Goal: Answer question/provide support

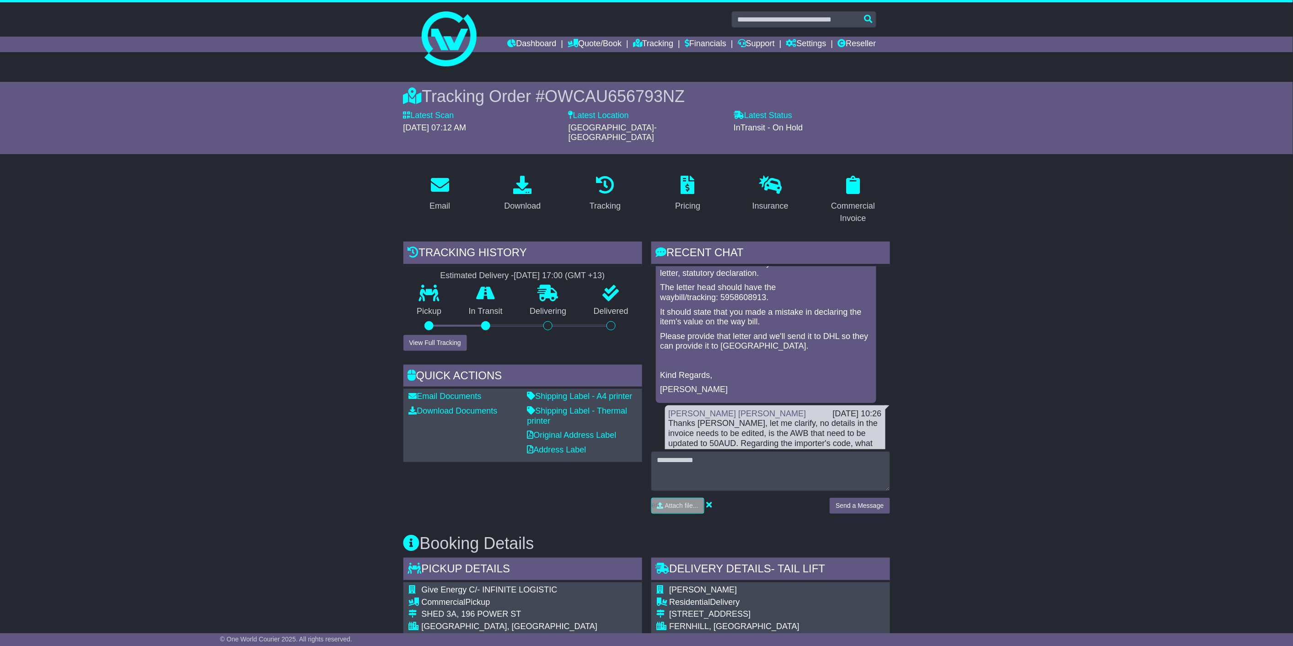
scroll to position [152, 0]
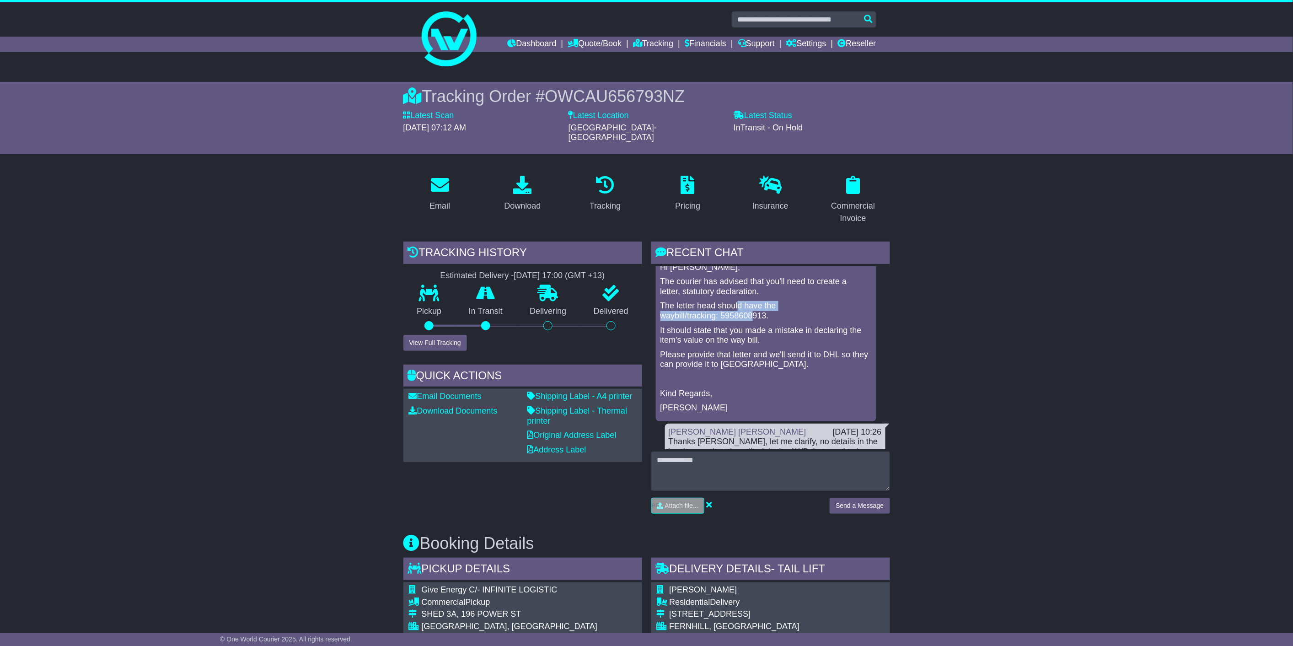
drag, startPoint x: 737, startPoint y: 295, endPoint x: 755, endPoint y: 304, distance: 20.1
click at [755, 304] on p "The letter head should have the waybill/tracking: 5958608913." at bounding box center [766, 311] width 211 height 20
click at [771, 302] on p "The letter head should have the waybill/tracking: 5958608913." at bounding box center [766, 311] width 211 height 20
drag, startPoint x: 768, startPoint y: 306, endPoint x: 661, endPoint y: 309, distance: 107.1
click at [661, 309] on p "The letter head should have the waybill/tracking: 5958608913." at bounding box center [766, 311] width 211 height 20
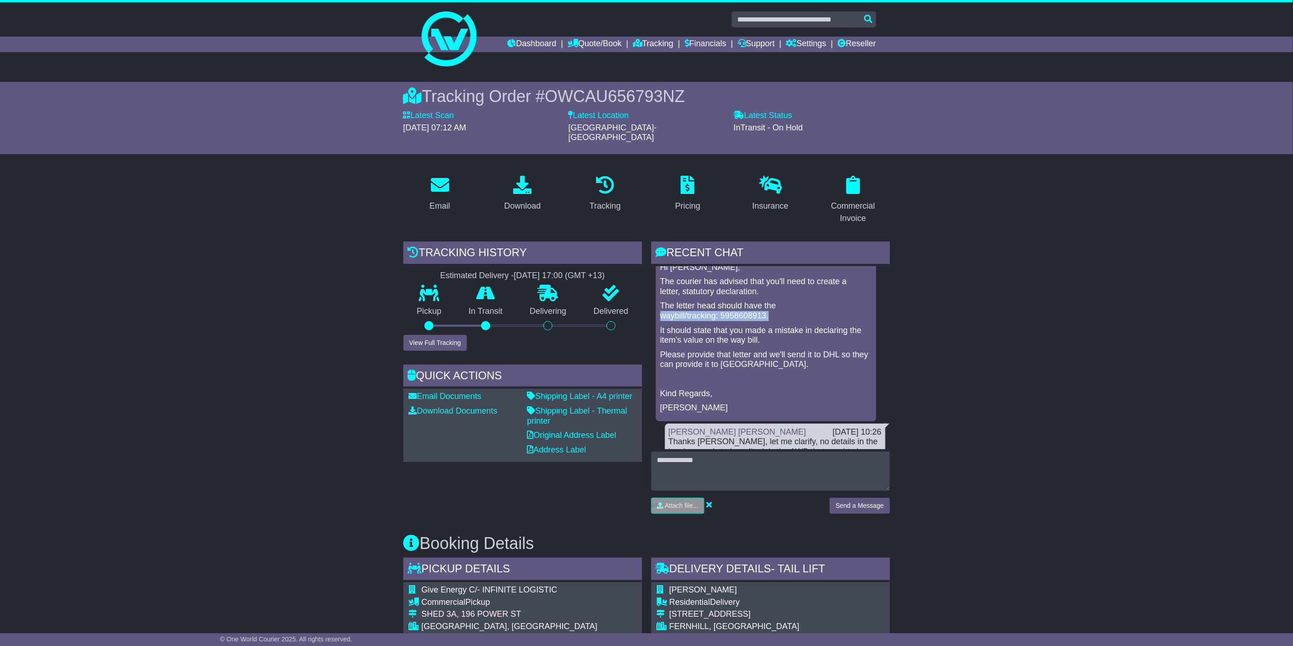
copy p "waybill/tracking: 5958608913."
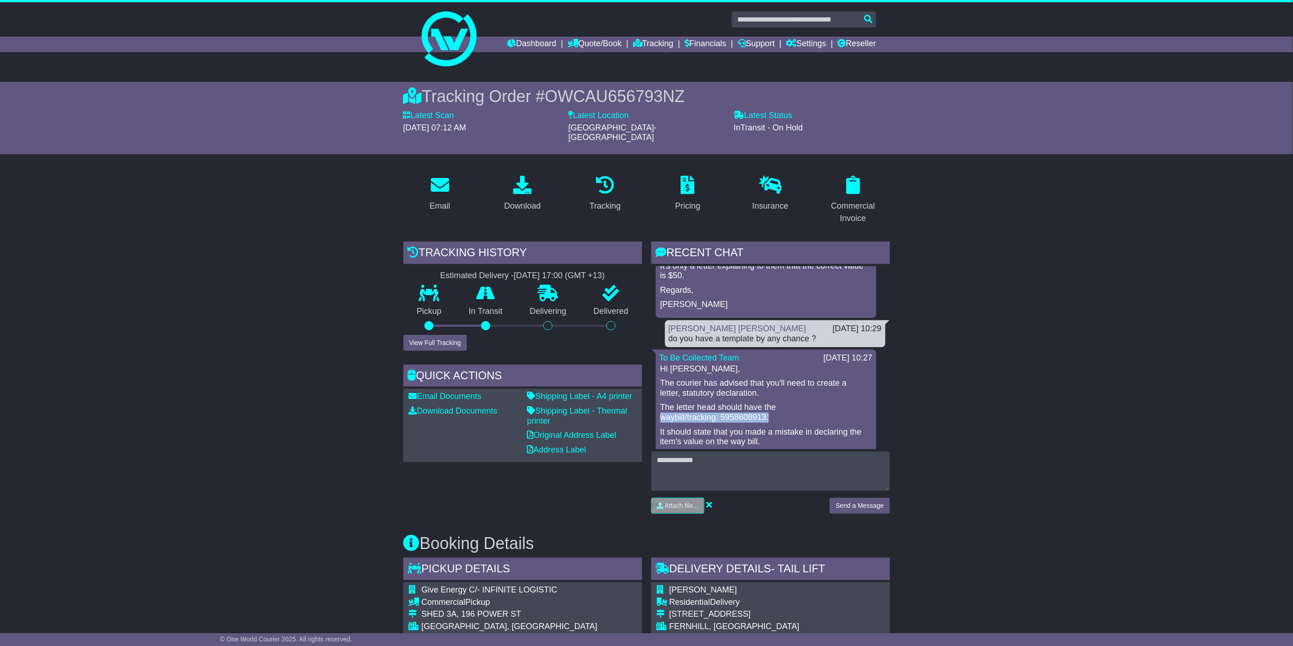
scroll to position [102, 0]
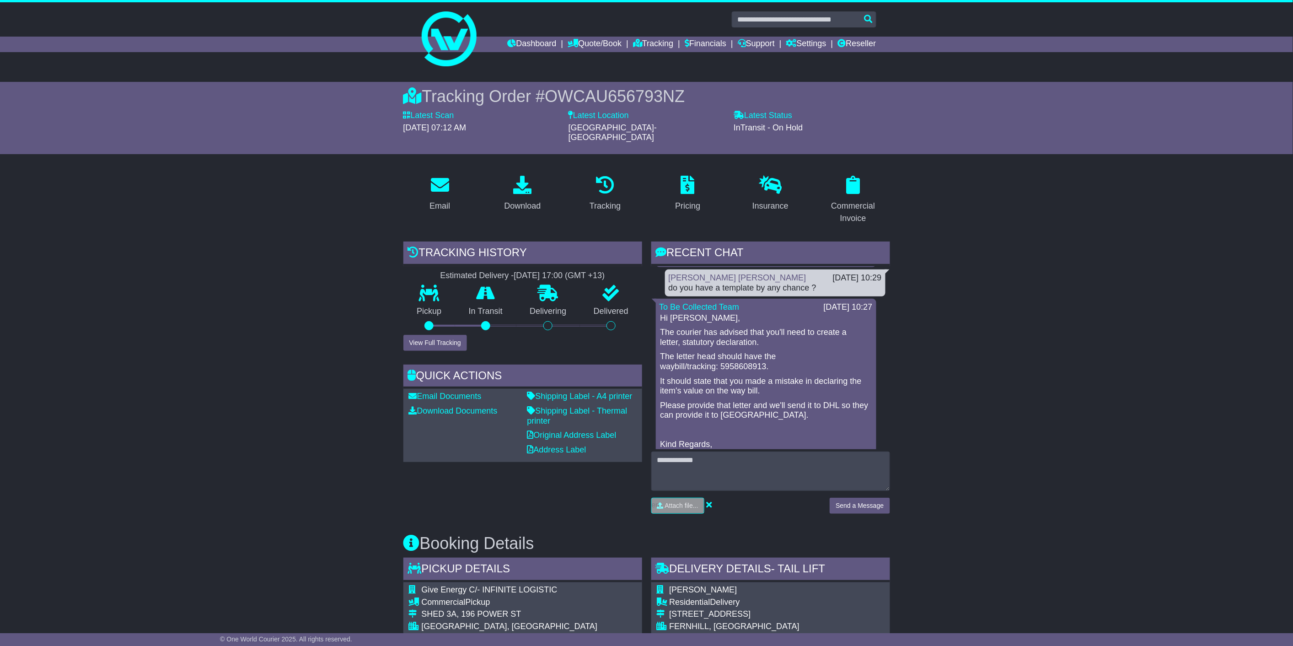
click at [738, 328] on p "The courier has advised that you'll need to create a letter, statutory declarat…" at bounding box center [766, 338] width 211 height 20
drag, startPoint x: 770, startPoint y: 378, endPoint x: 660, endPoint y: 369, distance: 110.2
click at [660, 369] on div "Hi [PERSON_NAME], The courier has advised that you'll need to create a letter, …" at bounding box center [766, 388] width 213 height 151
copy p "It should state that you made a mistake in declaring the item's value on the wa…"
click at [786, 328] on p "The courier has advised that you'll need to create a letter, statutory declarat…" at bounding box center [766, 338] width 211 height 20
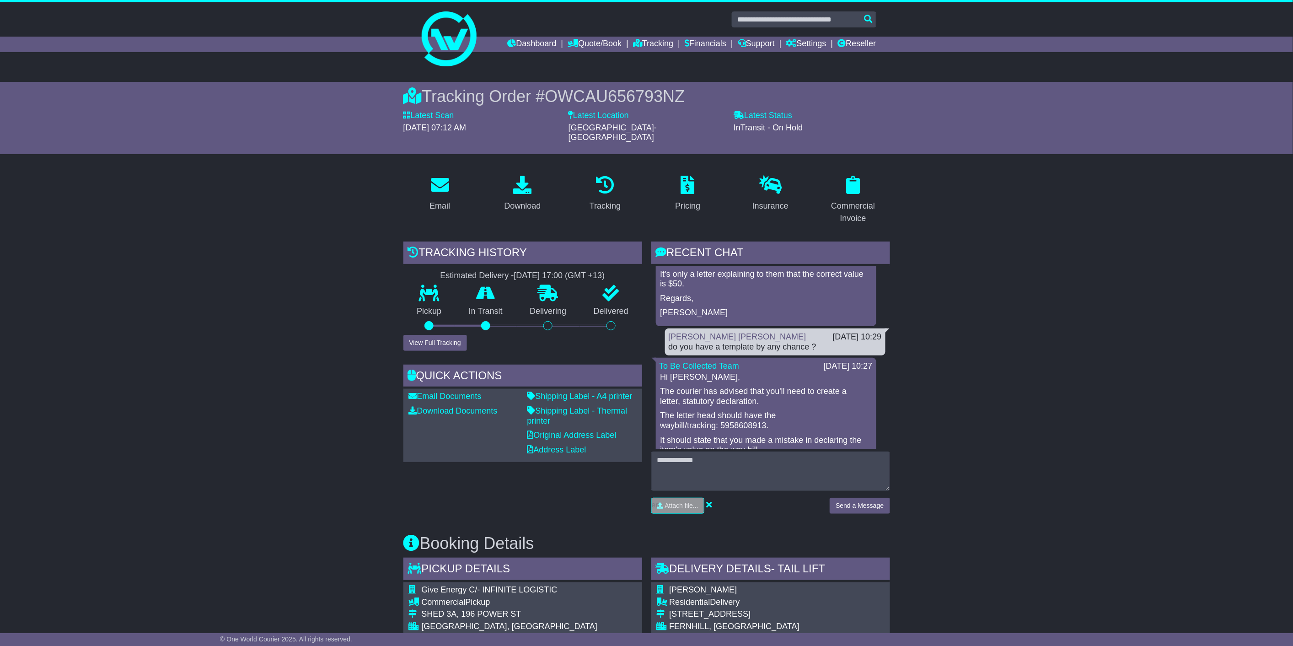
scroll to position [0, 0]
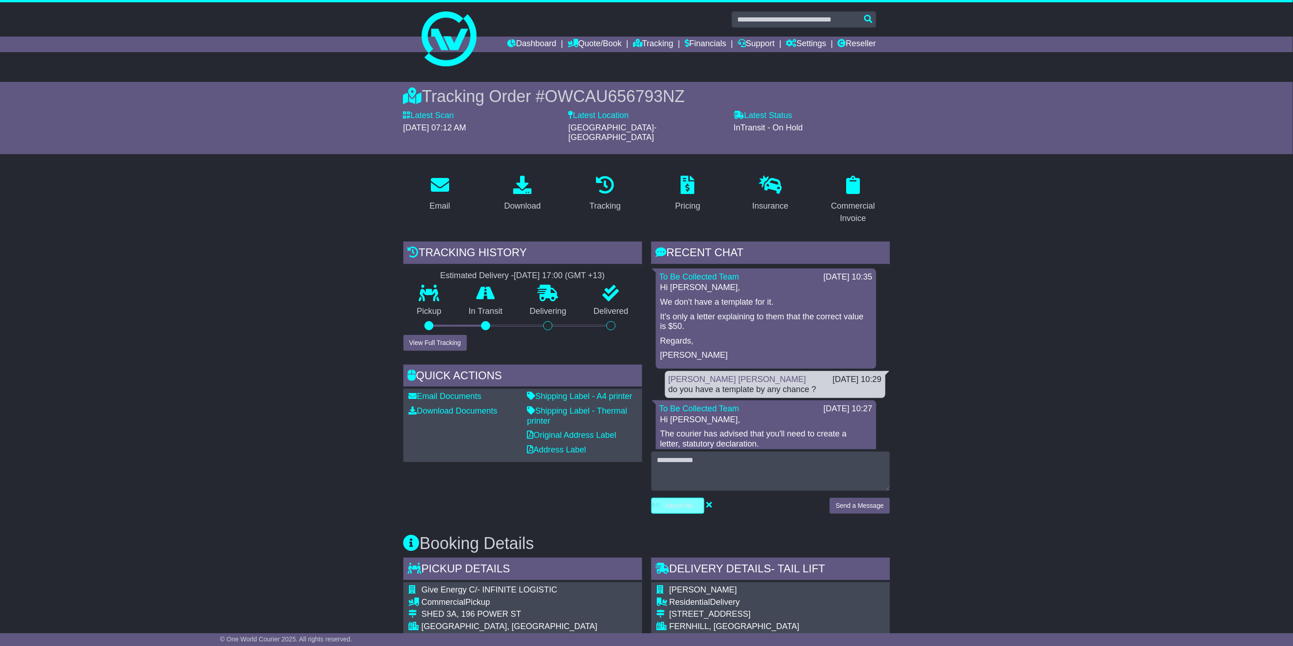
click at [680, 498] on input "file" at bounding box center [634, 505] width 139 height 15
click at [687, 498] on input "file" at bounding box center [634, 505] width 139 height 15
type input "**********"
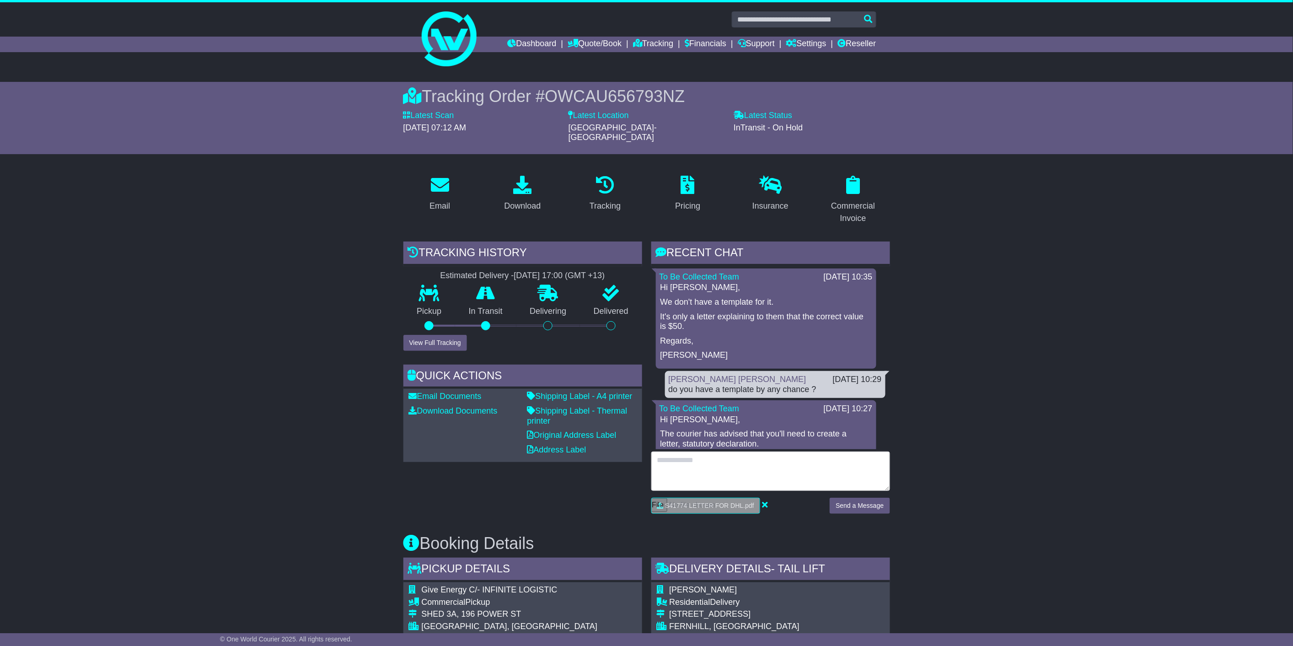
click at [772, 457] on textarea at bounding box center [770, 471] width 239 height 39
type textarea "**********"
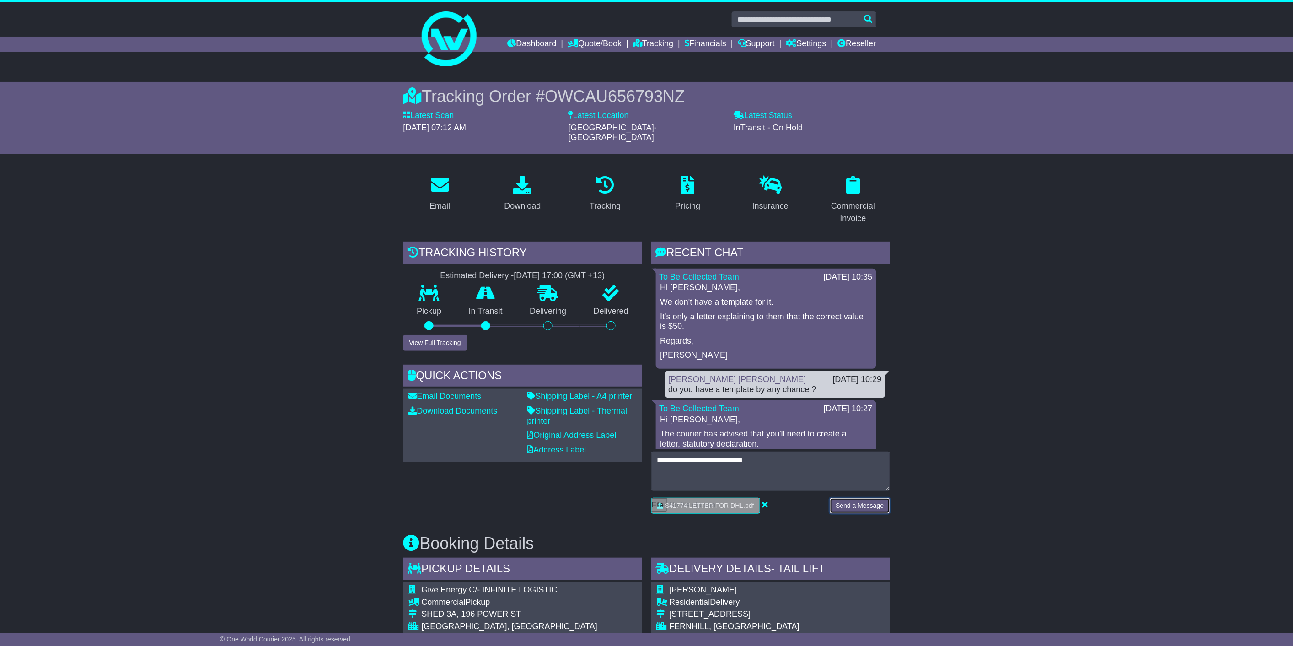
click at [873, 498] on button "Send a Message" at bounding box center [860, 506] width 60 height 16
